Goal: Find specific page/section: Find specific page/section

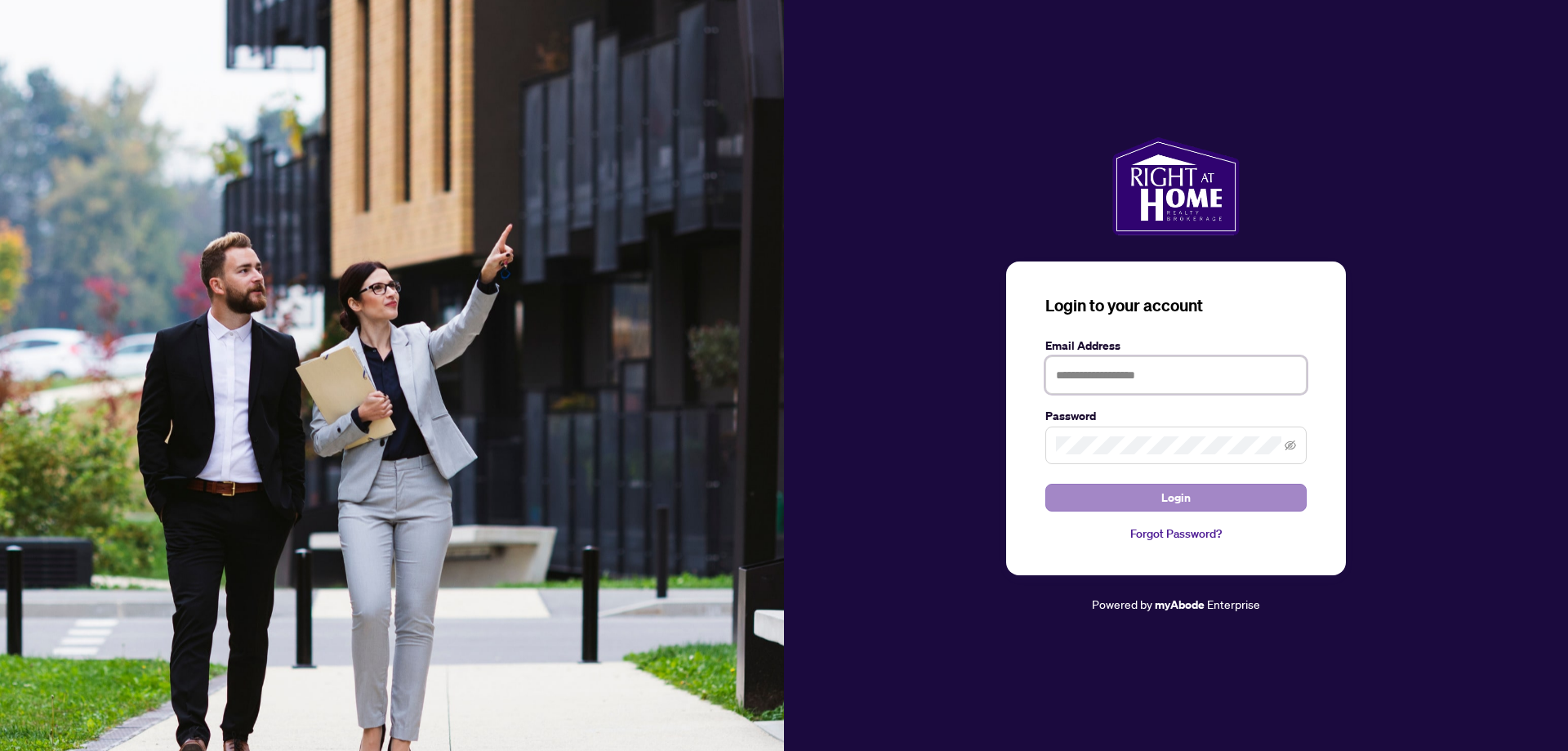
type input "**********"
click at [1155, 494] on button "Login" at bounding box center [1176, 497] width 262 height 28
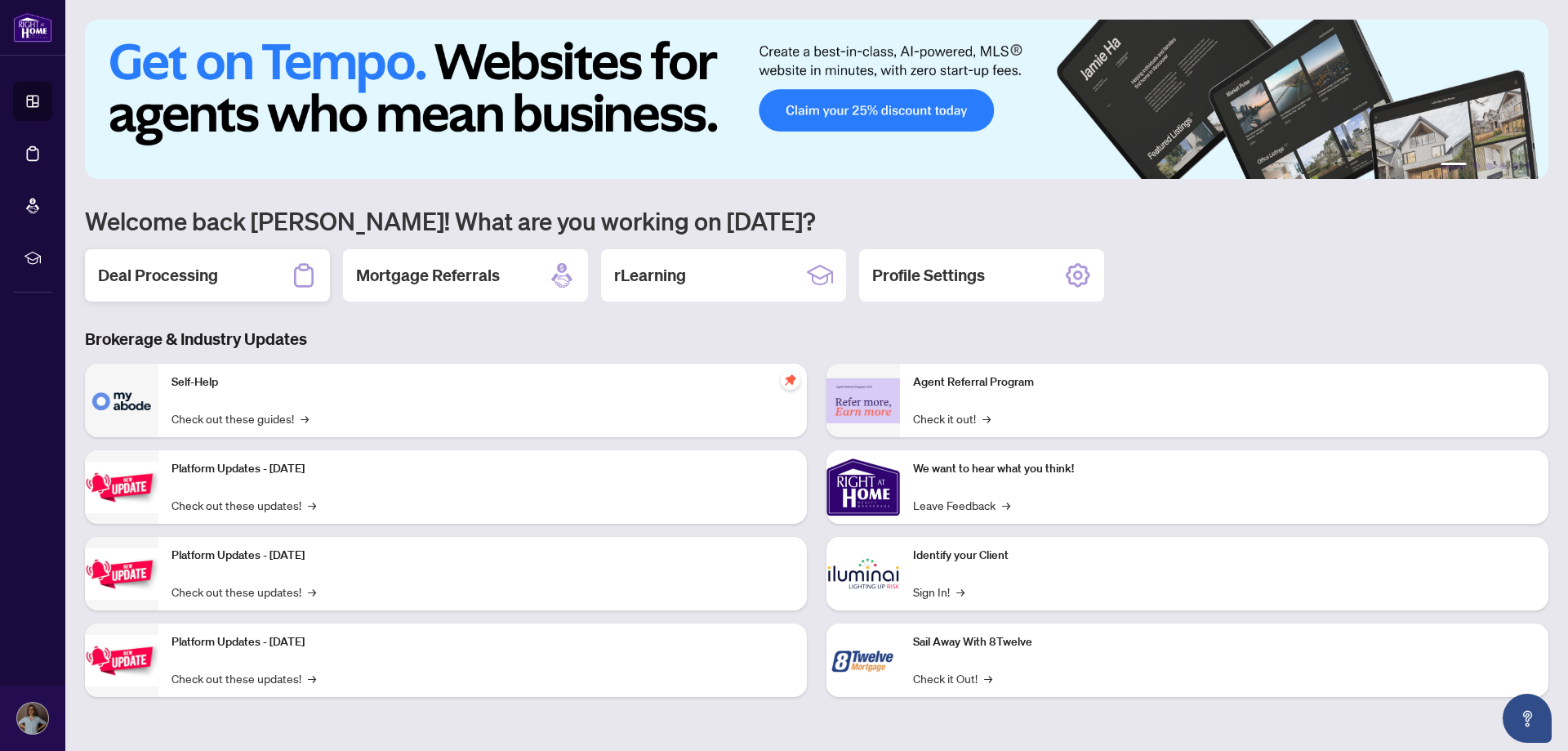
click at [228, 271] on div "Deal Processing" at bounding box center [207, 276] width 245 height 52
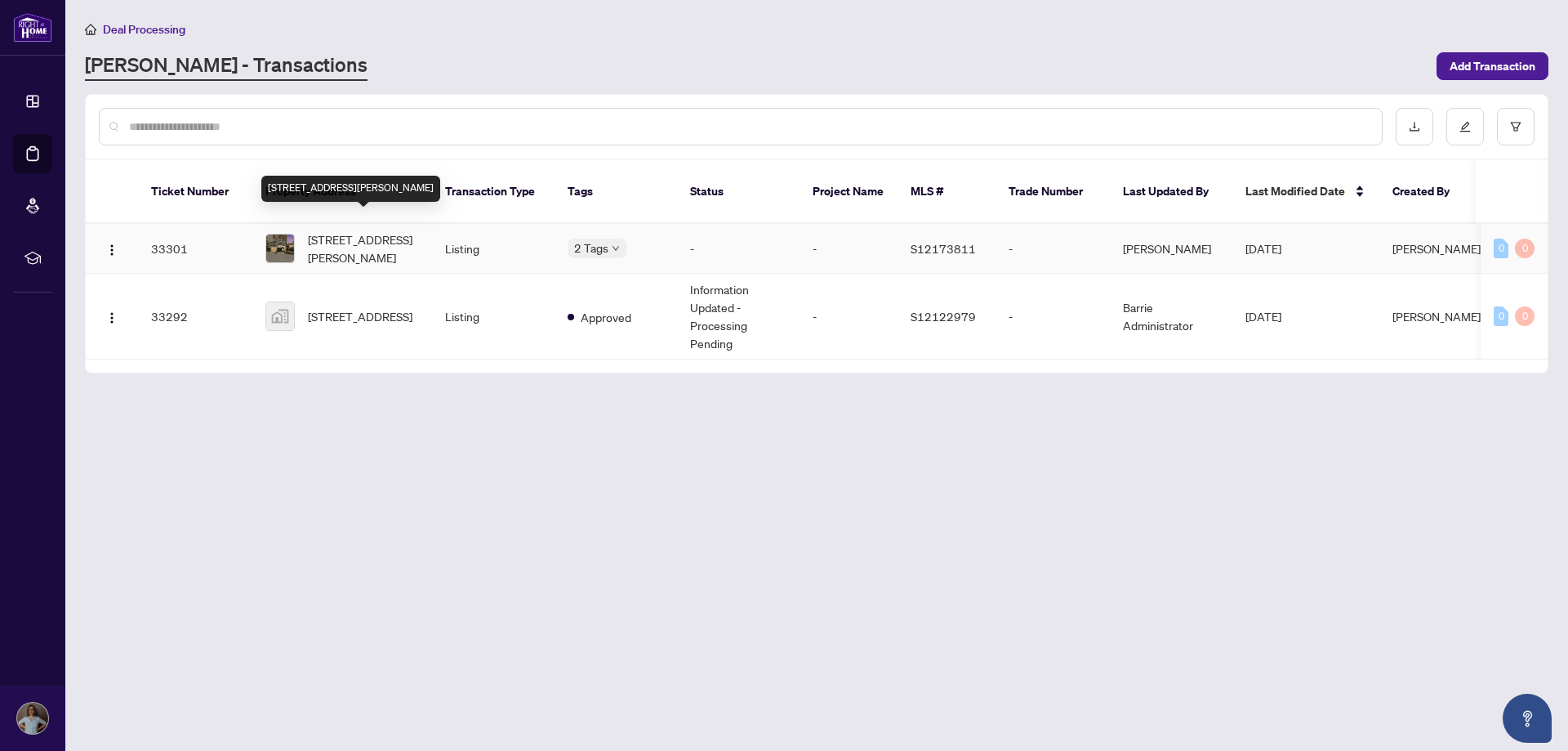
click at [346, 232] on span "[STREET_ADDRESS][PERSON_NAME]" at bounding box center [363, 248] width 111 height 36
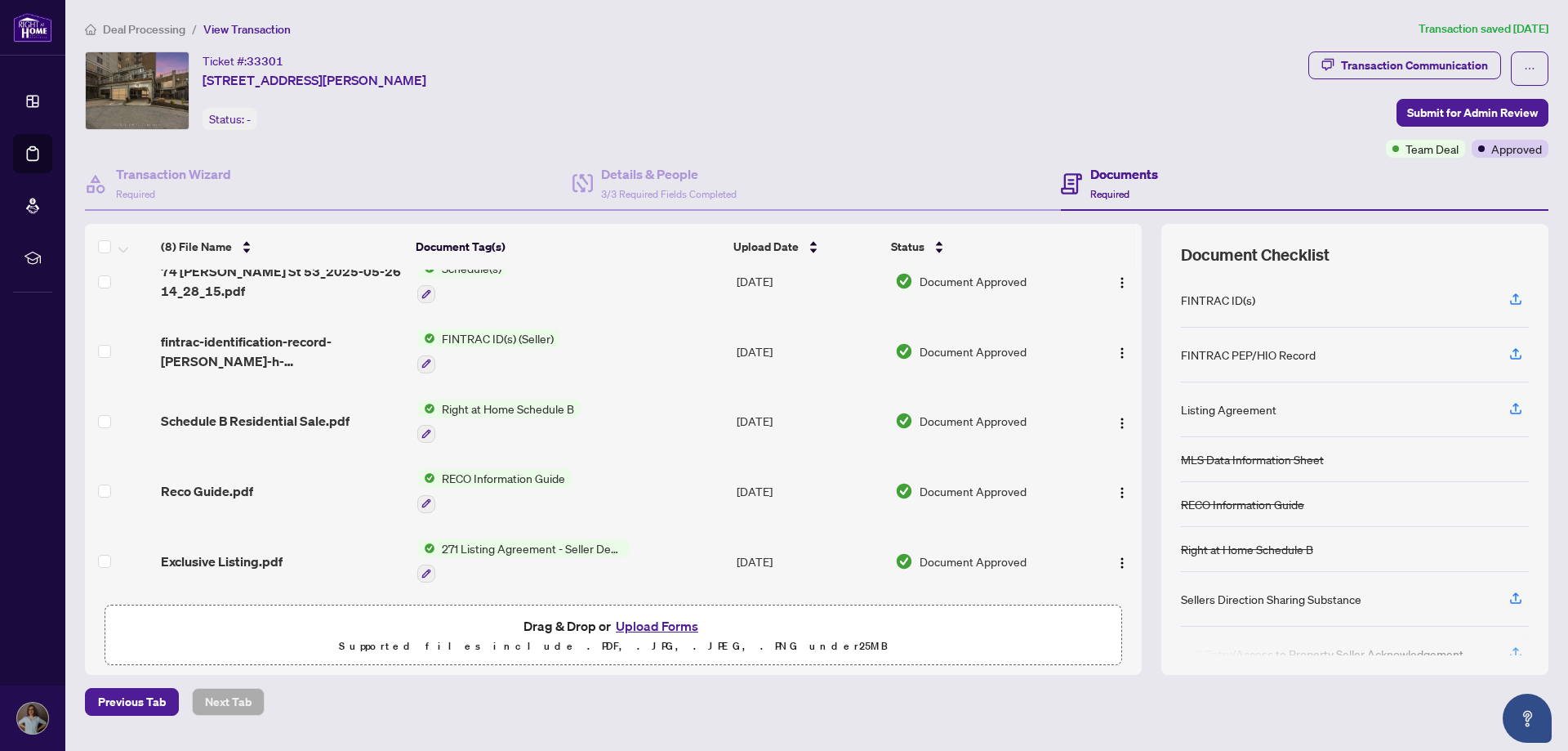
scroll to position [236, 0]
click at [230, 482] on span "Reco Guide.pdf" at bounding box center [207, 490] width 92 height 19
click at [505, 542] on span "271 Listing Agreement - Seller Designated Representation Agreement Authority to…" at bounding box center [532, 547] width 194 height 18
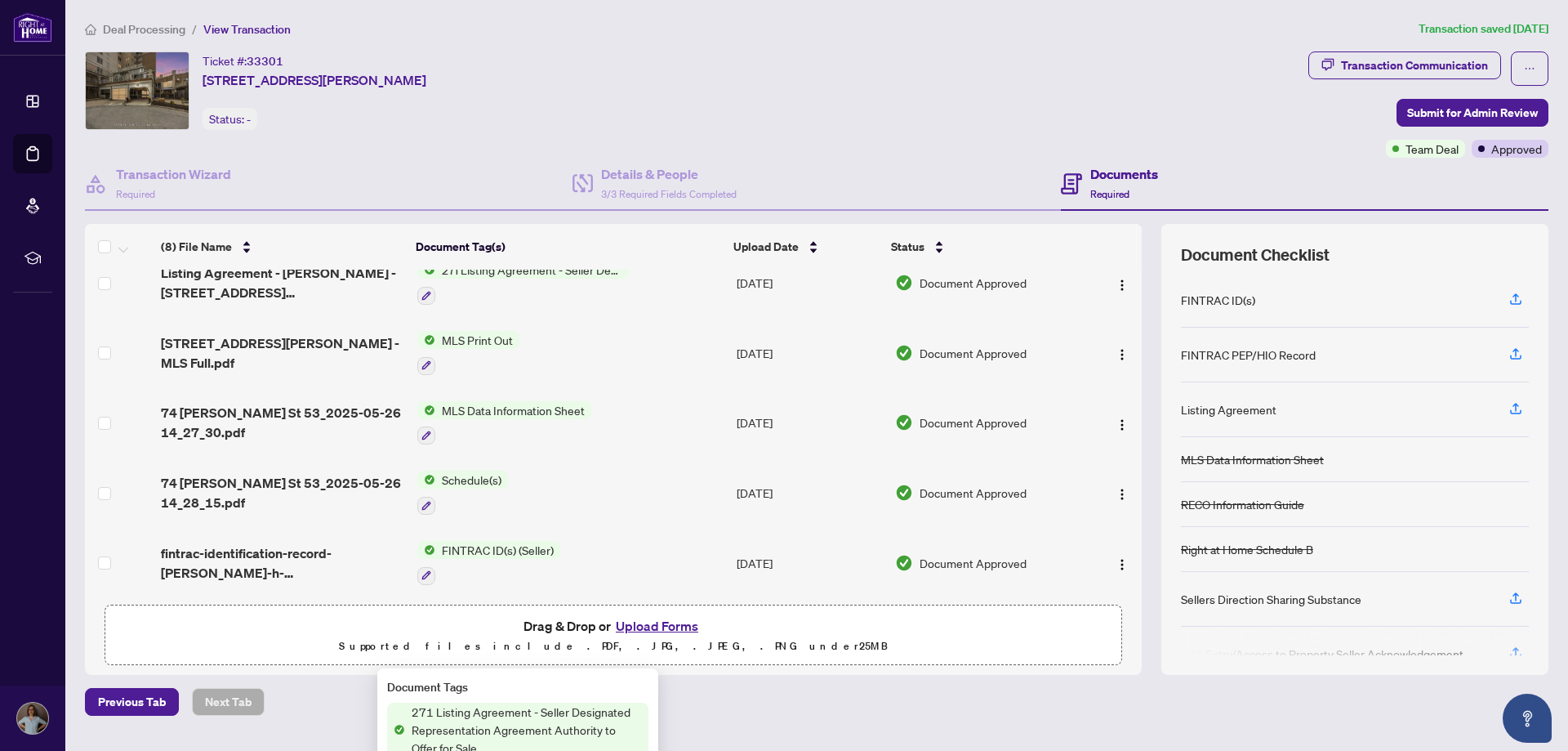
scroll to position [0, 0]
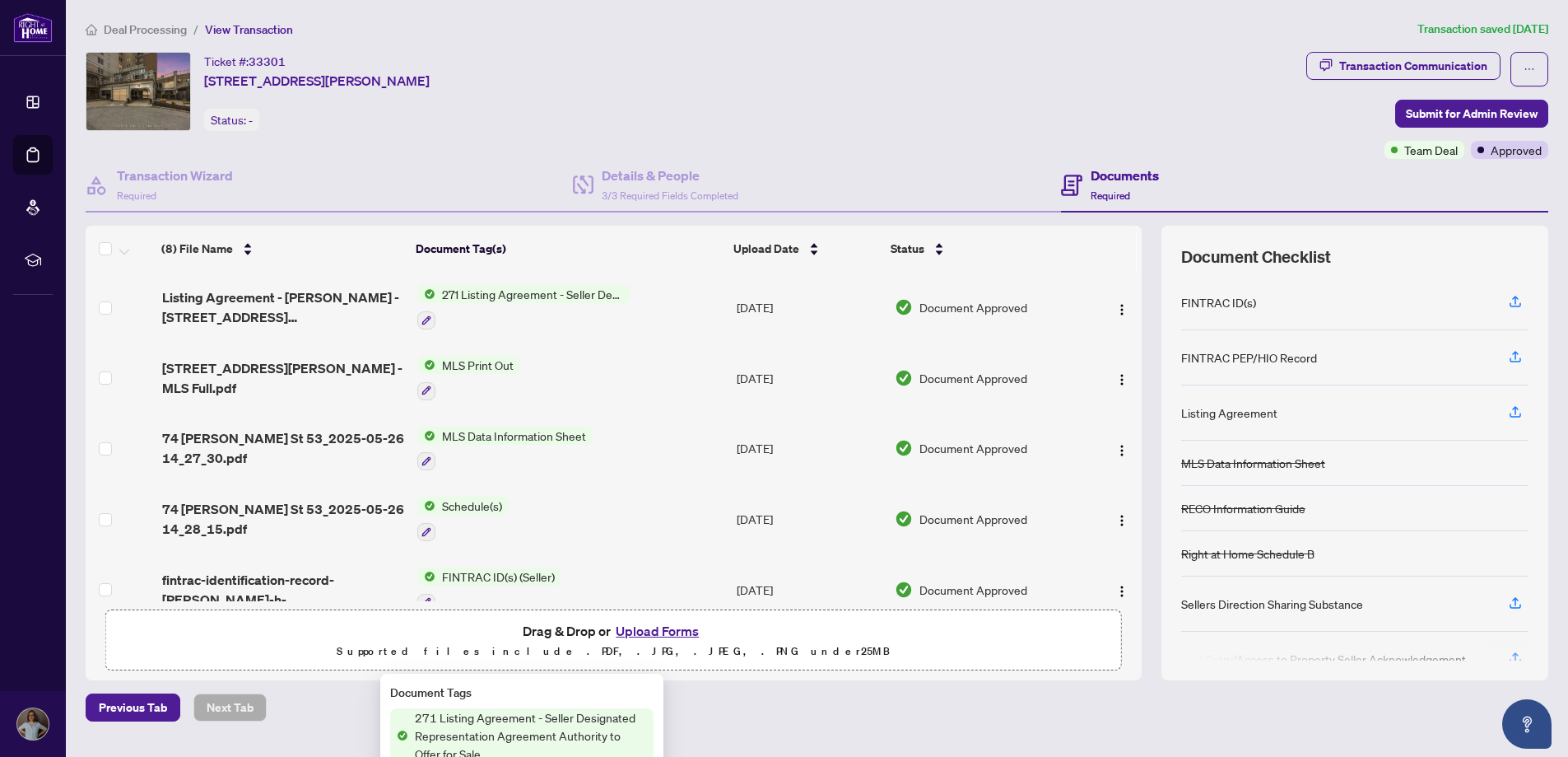
click at [799, 89] on div "Ticket #: 33301 [STREET_ADDRESS][PERSON_NAME] Status: -" at bounding box center [692, 91] width 1214 height 79
